Goal: Transaction & Acquisition: Purchase product/service

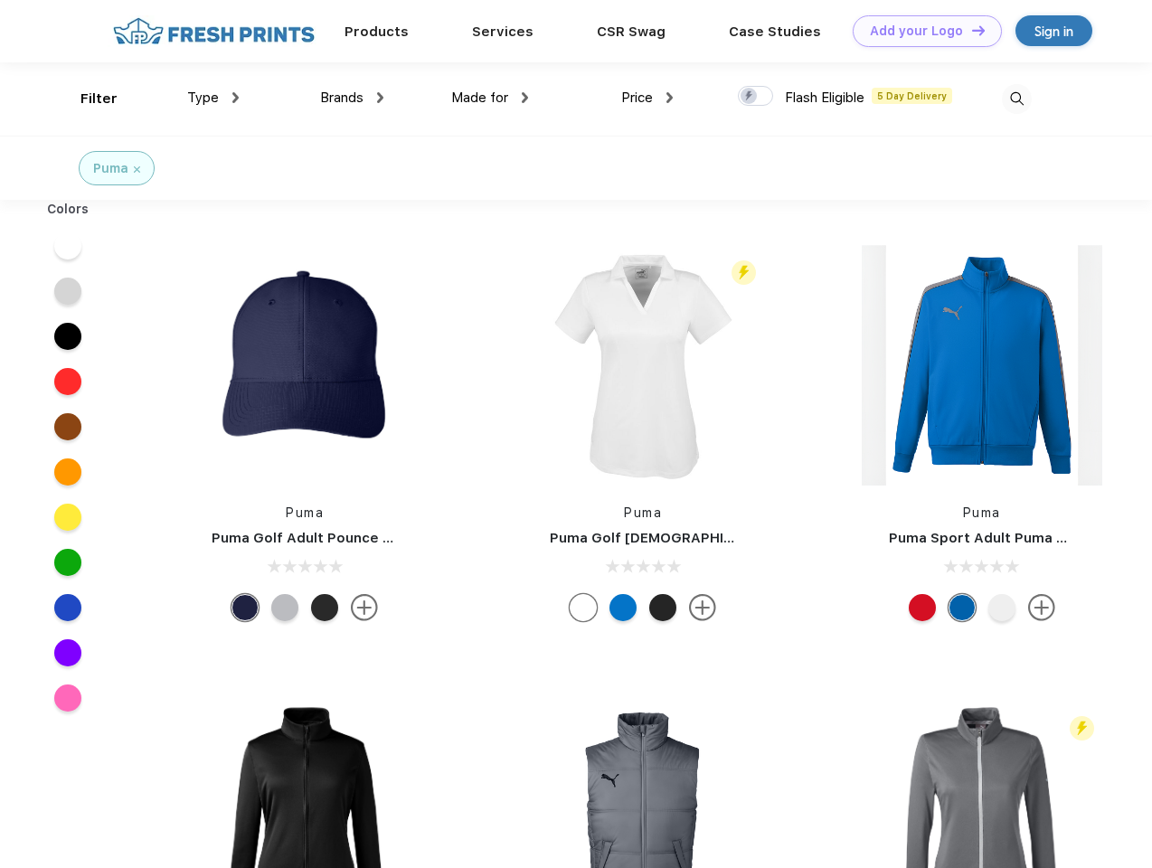
click at [921, 31] on link "Add your Logo Design Tool" at bounding box center [927, 31] width 149 height 32
click at [0, 0] on div "Design Tool" at bounding box center [0, 0] width 0 height 0
click at [971, 30] on link "Add your Logo Design Tool" at bounding box center [927, 31] width 149 height 32
click at [87, 99] on div "Filter" at bounding box center [99, 99] width 37 height 21
click at [213, 98] on span "Type" at bounding box center [203, 98] width 32 height 16
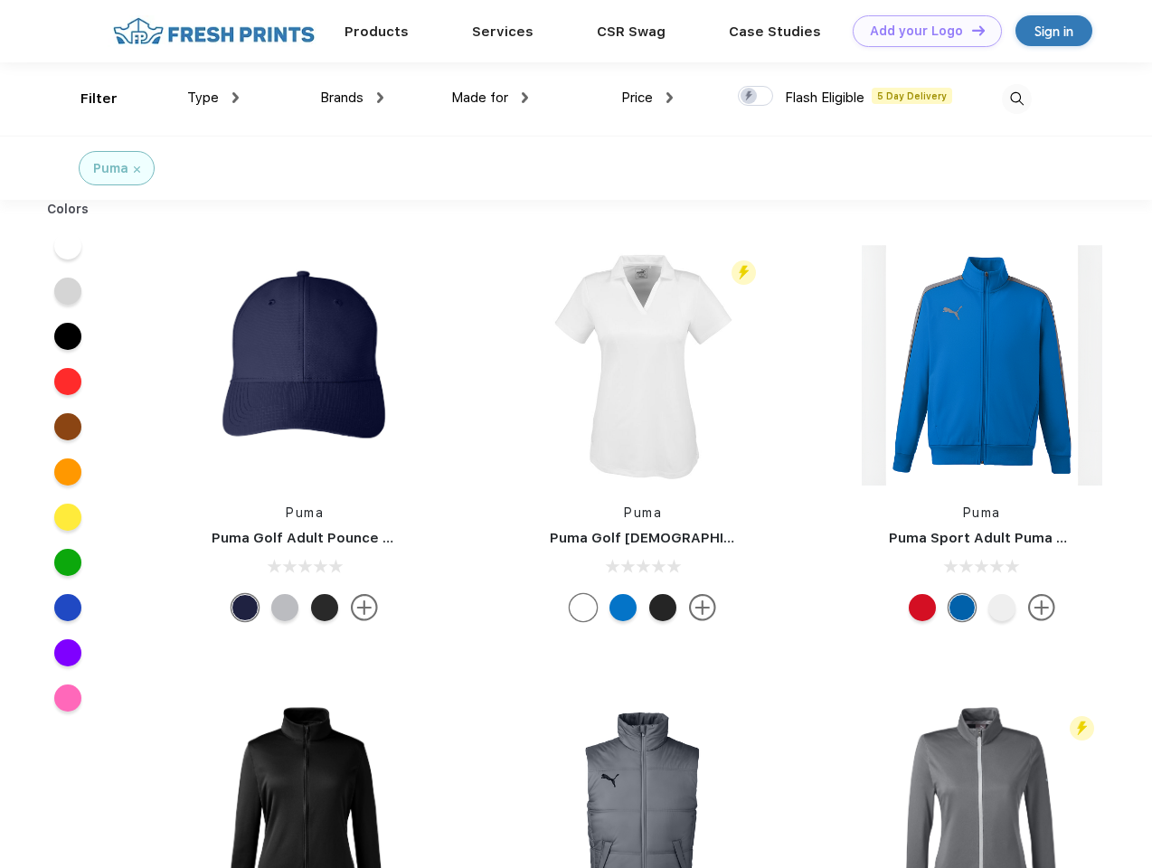
click at [352, 98] on span "Brands" at bounding box center [341, 98] width 43 height 16
click at [490, 98] on span "Made for" at bounding box center [479, 98] width 57 height 16
click at [648, 98] on span "Price" at bounding box center [637, 98] width 32 height 16
click at [756, 97] on div at bounding box center [755, 96] width 35 height 20
click at [750, 97] on input "checkbox" at bounding box center [744, 91] width 12 height 12
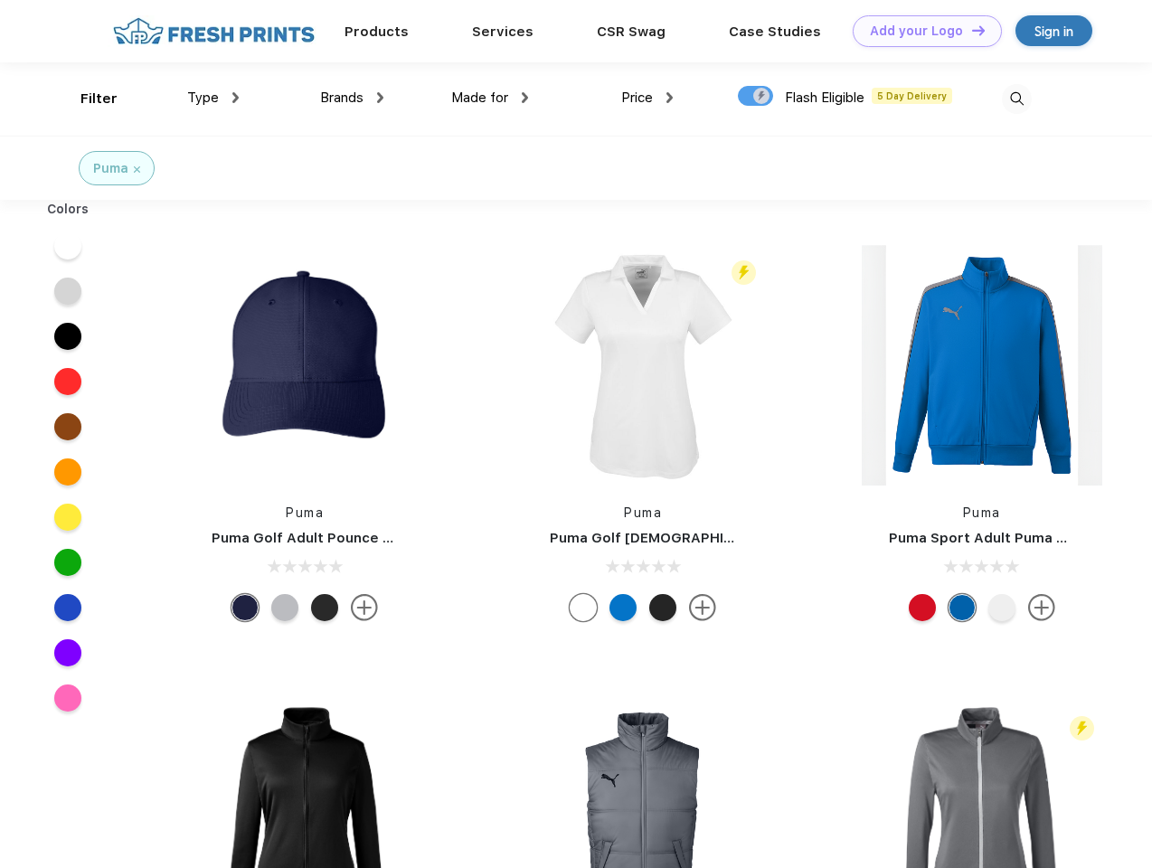
click at [1017, 99] on img at bounding box center [1017, 99] width 30 height 30
